Goal: Task Accomplishment & Management: Use online tool/utility

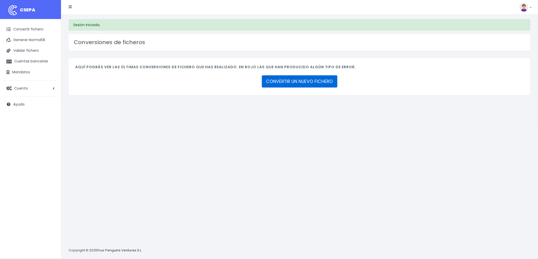
click at [291, 77] on link "CONVERTIR UN NUEVO FICHERO" at bounding box center [299, 81] width 75 height 12
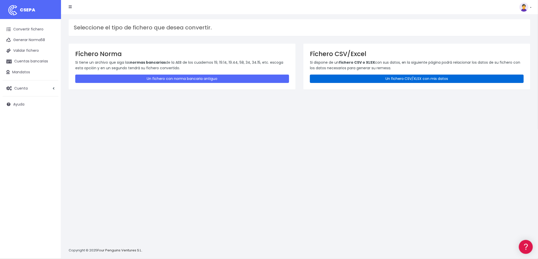
click at [398, 78] on link "Un fichero CSV/XLSX con mis datos" at bounding box center [417, 79] width 214 height 8
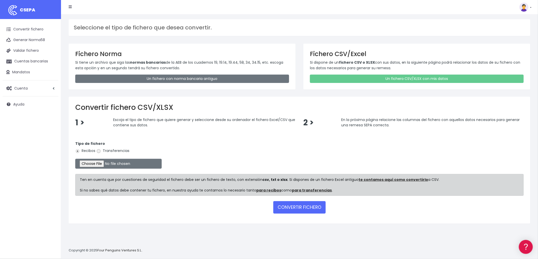
click at [99, 152] on input "Transferencias" at bounding box center [98, 151] width 5 height 5
radio input "true"
click at [105, 163] on input "file" at bounding box center [118, 164] width 86 height 10
type input "C:\fakepath\REMESA TRF BYA.csv"
click at [314, 207] on button "CONVERTIR FICHERO" at bounding box center [299, 208] width 52 height 12
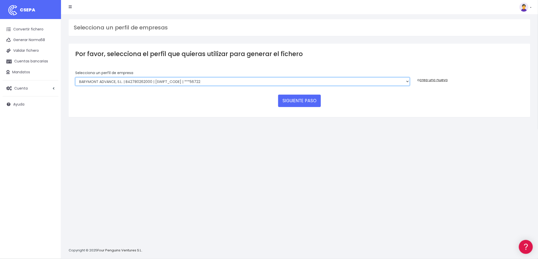
click at [405, 82] on select "BARYMONT GO CORREDURIA DE SEGUROS, S.L. | B39829643000 | BSABESBBXXX | ***14878…" at bounding box center [242, 82] width 334 height 9
select select "1549"
click at [75, 78] on select "BARYMONT GO CORREDURIA DE SEGUROS, S.L. | B39829643000 | BSABESBBXXX | ***14878…" at bounding box center [242, 82] width 334 height 9
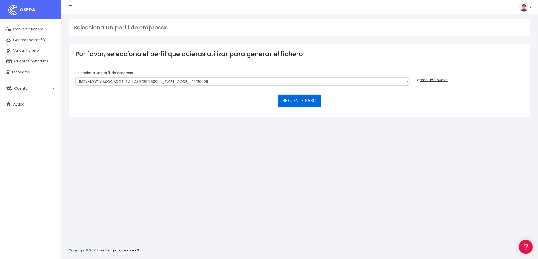
click at [304, 100] on button "SIGUIENTE PASO" at bounding box center [299, 101] width 43 height 12
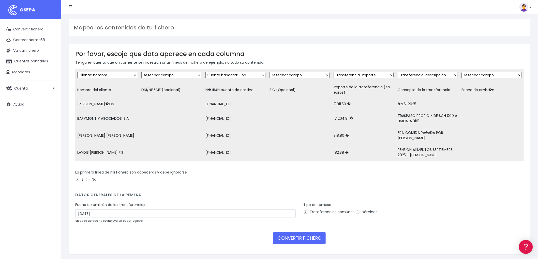
scroll to position [32, 0]
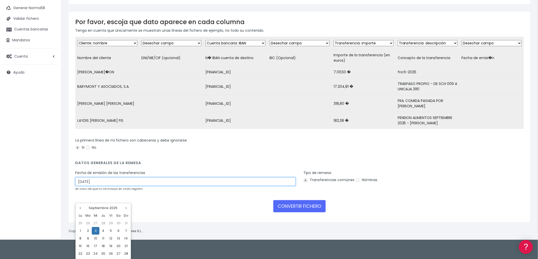
click at [127, 186] on input "03/09/2025" at bounding box center [185, 182] width 220 height 9
click at [80, 231] on td "1" at bounding box center [80, 231] width 8 height 8
type input "01/09/2025"
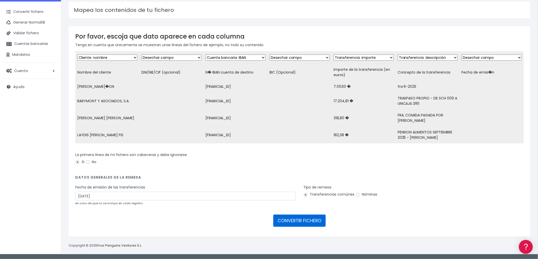
click at [316, 219] on button "CONVERTIR FICHERO" at bounding box center [299, 221] width 52 height 12
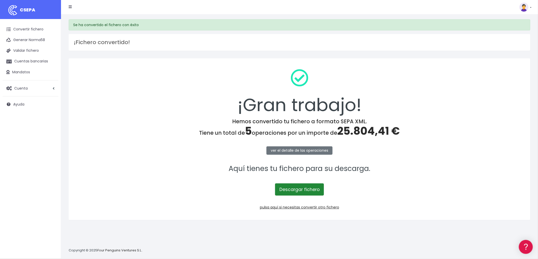
click at [313, 189] on link "Descargar fichero" at bounding box center [299, 190] width 49 height 12
click at [309, 191] on link "Descargar fichero" at bounding box center [299, 190] width 49 height 12
click at [326, 208] on link "pulsa aquí si necesitas convertir otro fichero" at bounding box center [299, 207] width 79 height 5
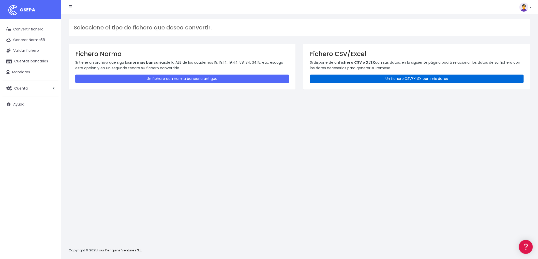
click at [402, 76] on link "Un fichero CSV/XLSX con mis datos" at bounding box center [417, 79] width 214 height 8
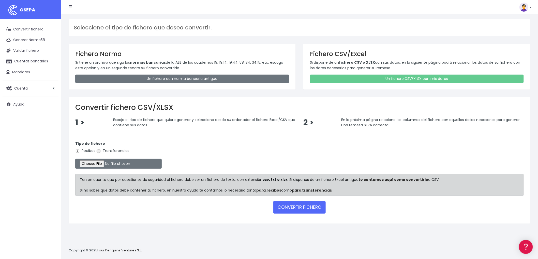
click at [100, 151] on input "Transferencias" at bounding box center [98, 151] width 5 height 5
radio input "true"
click at [101, 163] on input "file" at bounding box center [118, 164] width 86 height 10
type input "C:\fakepath\IDEALS.csv"
click at [313, 207] on button "CONVERTIR FICHERO" at bounding box center [299, 208] width 52 height 12
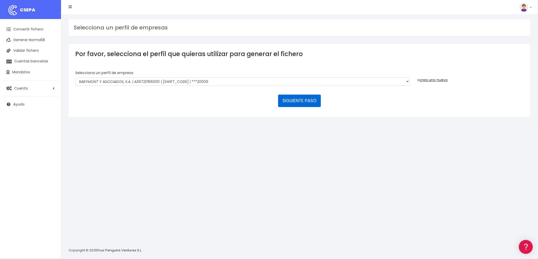
click at [307, 100] on button "SIGUIENTE PASO" at bounding box center [299, 101] width 43 height 12
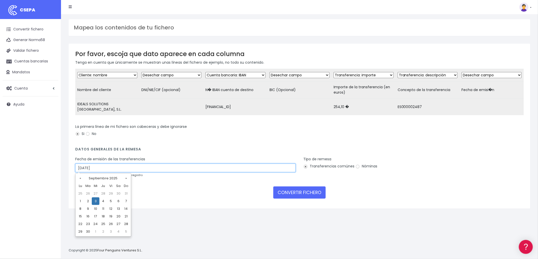
click at [112, 170] on input "[DATE]" at bounding box center [185, 168] width 220 height 9
click at [82, 200] on td "1" at bounding box center [80, 202] width 8 height 8
type input "01/09/2025"
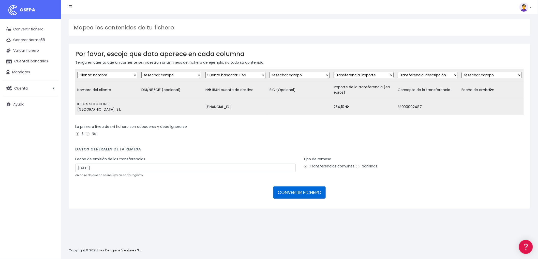
click at [286, 192] on button "CONVERTIR FICHERO" at bounding box center [299, 193] width 52 height 12
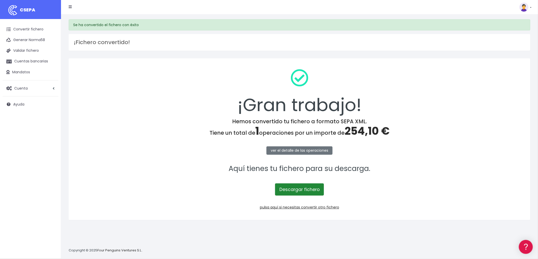
click at [303, 192] on link "Descargar fichero" at bounding box center [299, 190] width 49 height 12
click at [325, 207] on link "pulsa aquí si necesitas convertir otro fichero" at bounding box center [299, 207] width 79 height 5
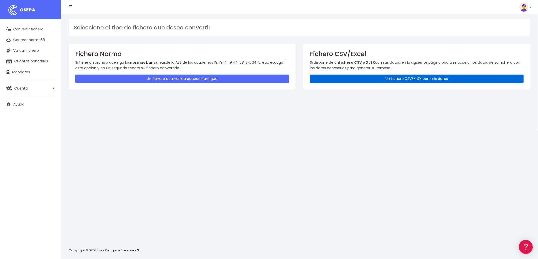
click at [440, 78] on link "Un fichero CSV/XLSX con mis datos" at bounding box center [417, 79] width 214 height 8
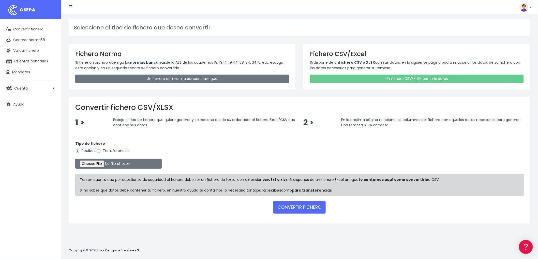
click at [99, 152] on input "Transferencias" at bounding box center [98, 151] width 5 height 5
radio input "true"
click at [95, 163] on input "file" at bounding box center [118, 164] width 86 height 10
type input "C:\fakepath\REMESA TRF ADV.csv"
click at [312, 208] on button "CONVERTIR FICHERO" at bounding box center [299, 208] width 52 height 12
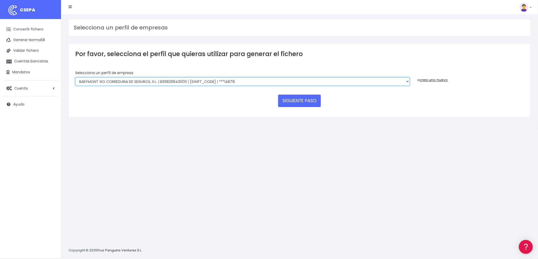
click at [409, 81] on select "BARYMONT GO CORREDURIA DE SEGUROS, S.L. | B39829643000 | BSABESBBXXX | ***14878…" at bounding box center [242, 82] width 334 height 9
select select "1544"
click at [75, 78] on select "BARYMONT GO CORREDURIA DE SEGUROS, S.L. | B39829643000 | BSABESBBXXX | ***14878…" at bounding box center [242, 82] width 334 height 9
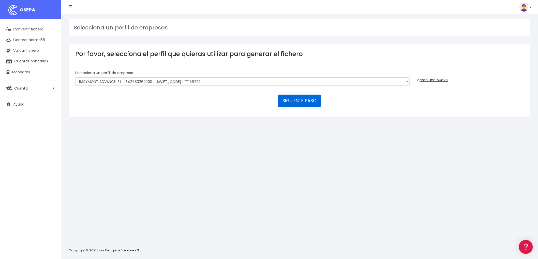
click at [294, 99] on button "SIGUIENTE PASO" at bounding box center [299, 101] width 43 height 12
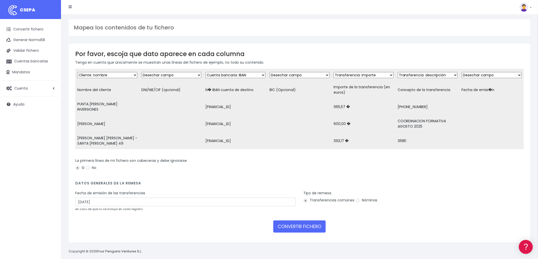
click at [116, 205] on div "Fecha de emisión de las transferencias 03/09/2025 en caso de que no se incluya …" at bounding box center [185, 201] width 220 height 21
click at [104, 200] on input "03/09/2025" at bounding box center [185, 202] width 220 height 9
click at [78, 237] on td "1" at bounding box center [80, 236] width 8 height 8
type input "01/09/2025"
drag, startPoint x: 285, startPoint y: 227, endPoint x: 284, endPoint y: 225, distance: 2.7
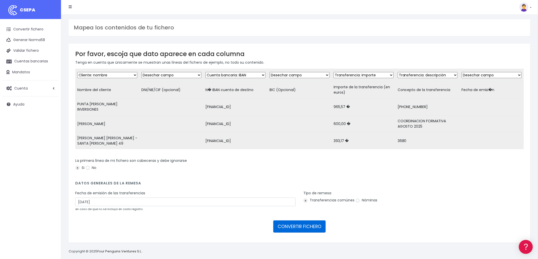
click at [285, 226] on button "CONVERTIR FICHERO" at bounding box center [299, 227] width 52 height 12
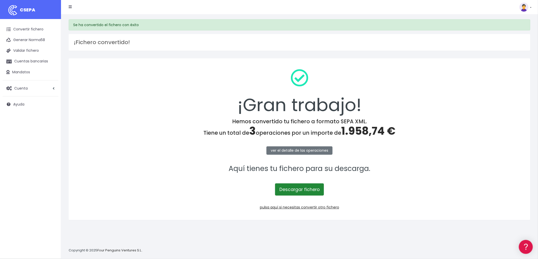
click at [308, 187] on link "Descargar fichero" at bounding box center [299, 190] width 49 height 12
